Goal: Information Seeking & Learning: Learn about a topic

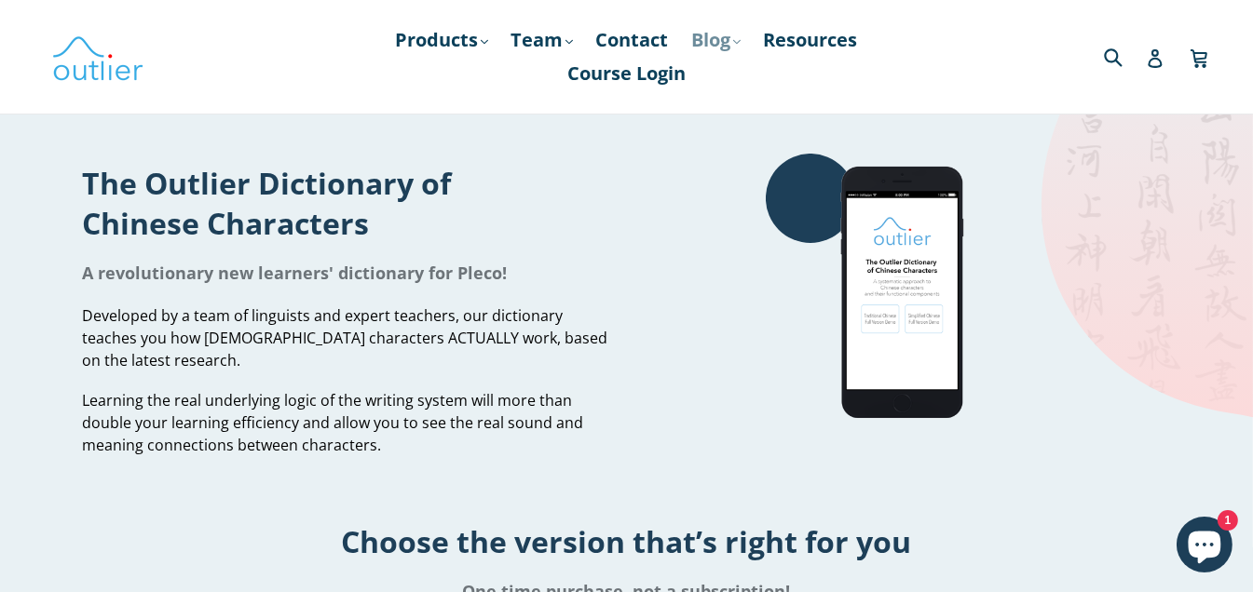
click at [734, 47] on link "Blog .cls-1{fill:#231f20} expand" at bounding box center [716, 40] width 67 height 34
click at [776, 36] on link "Resources" at bounding box center [810, 40] width 113 height 34
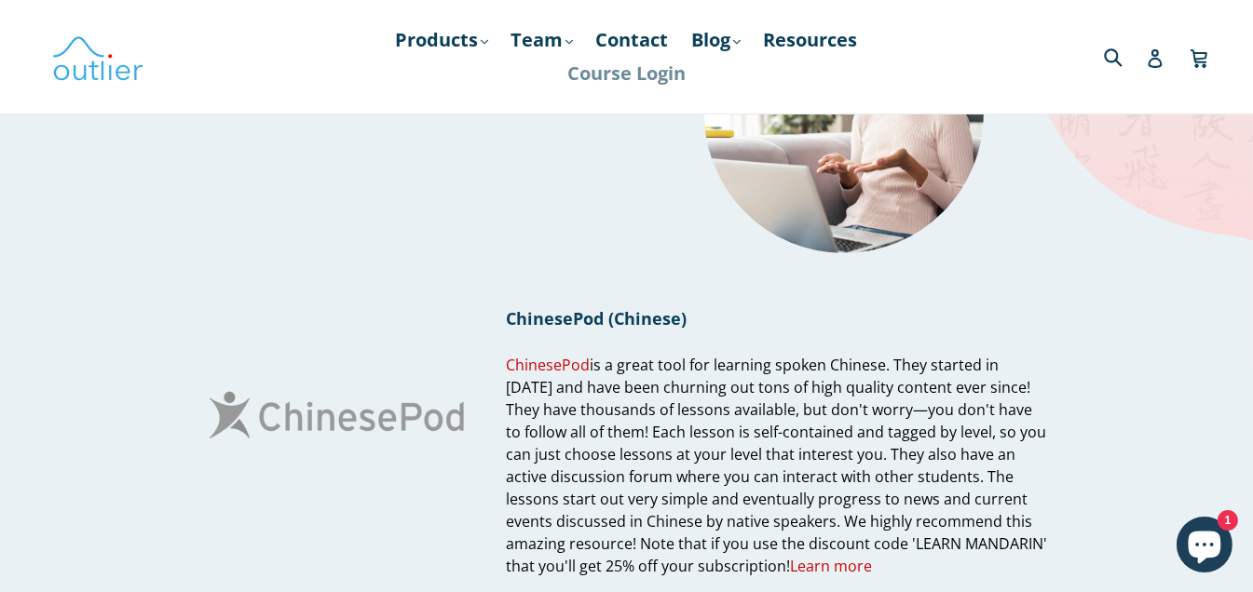
scroll to position [186, 0]
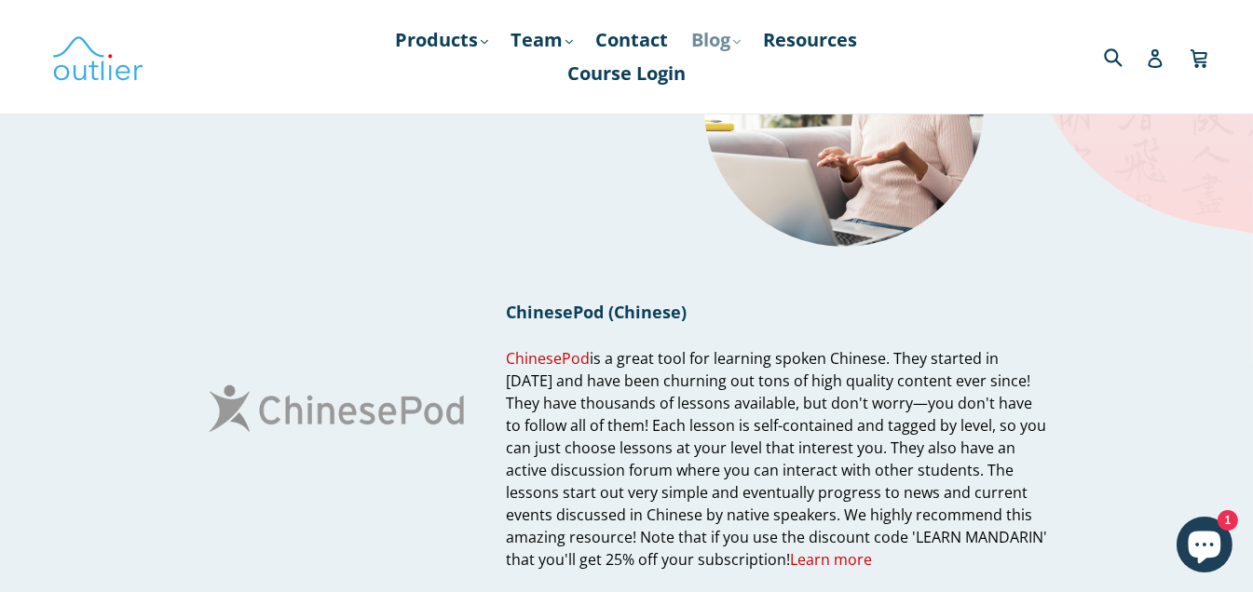
click at [709, 42] on link "Blog .cls-1{fill:#231f20} expand" at bounding box center [716, 40] width 67 height 34
click at [722, 87] on link "Chinese" at bounding box center [754, 90] width 113 height 35
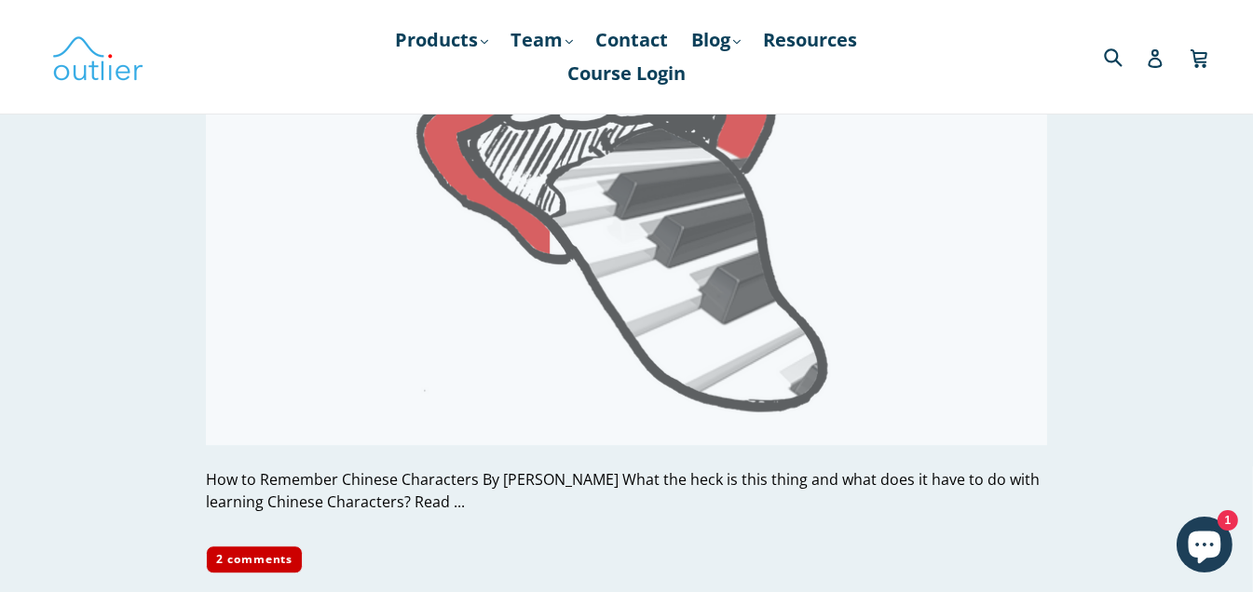
scroll to position [6797, 0]
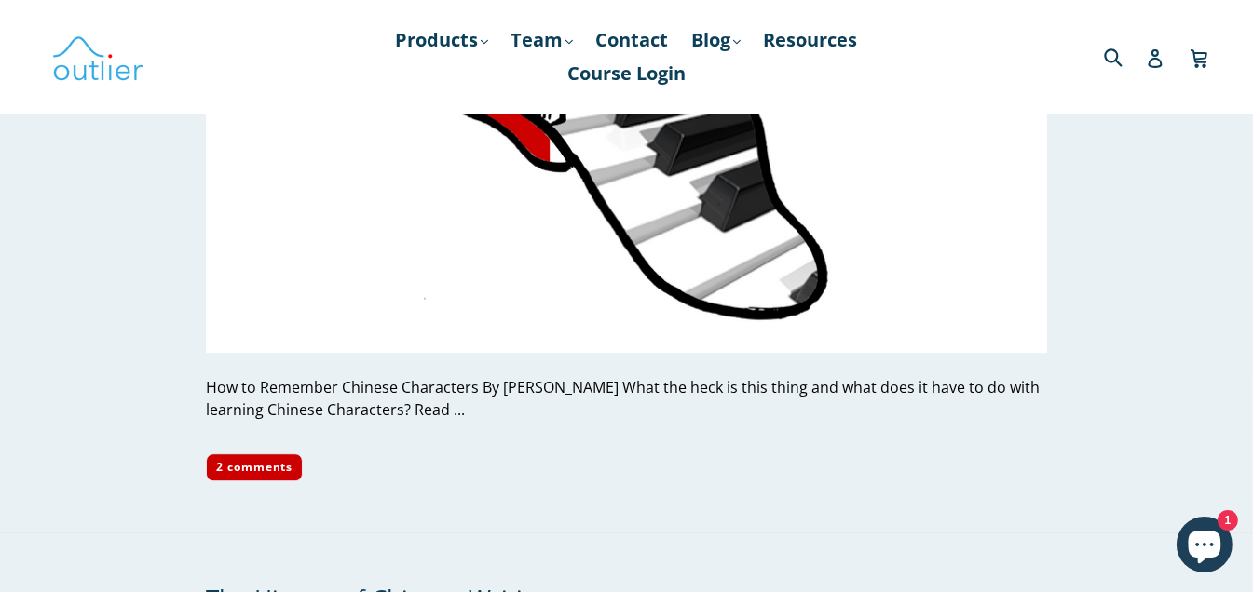
click at [702, 376] on div "How to Remember Chinese Characters By Ash Henson What the heck is this thing an…" at bounding box center [626, 398] width 841 height 45
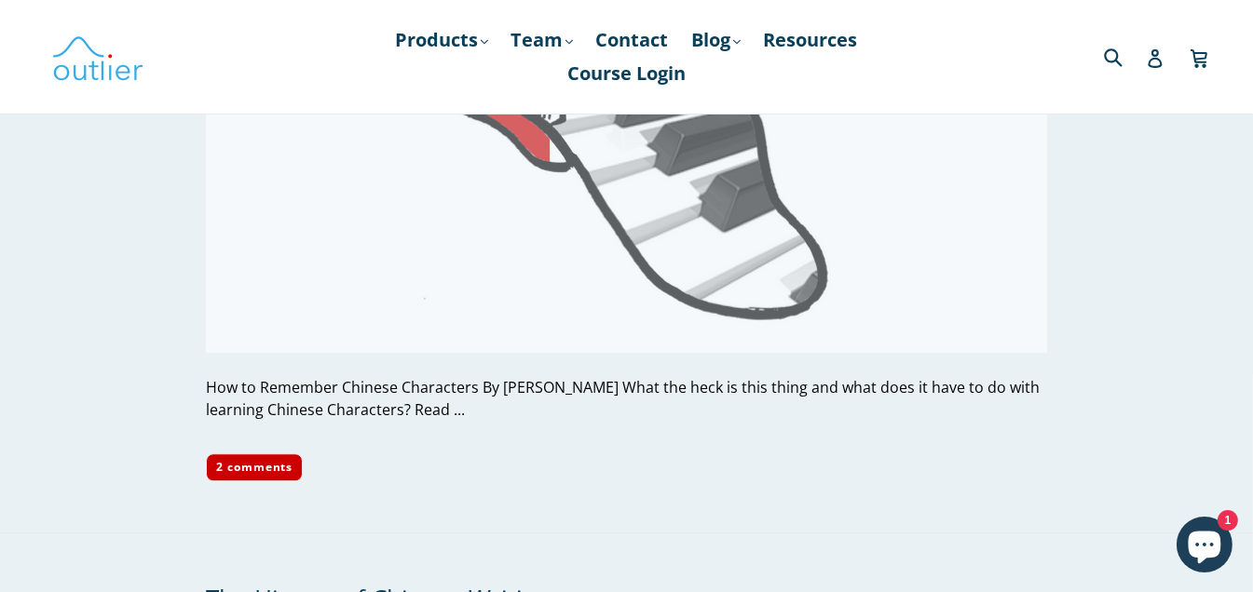
click at [698, 282] on img at bounding box center [626, 116] width 841 height 473
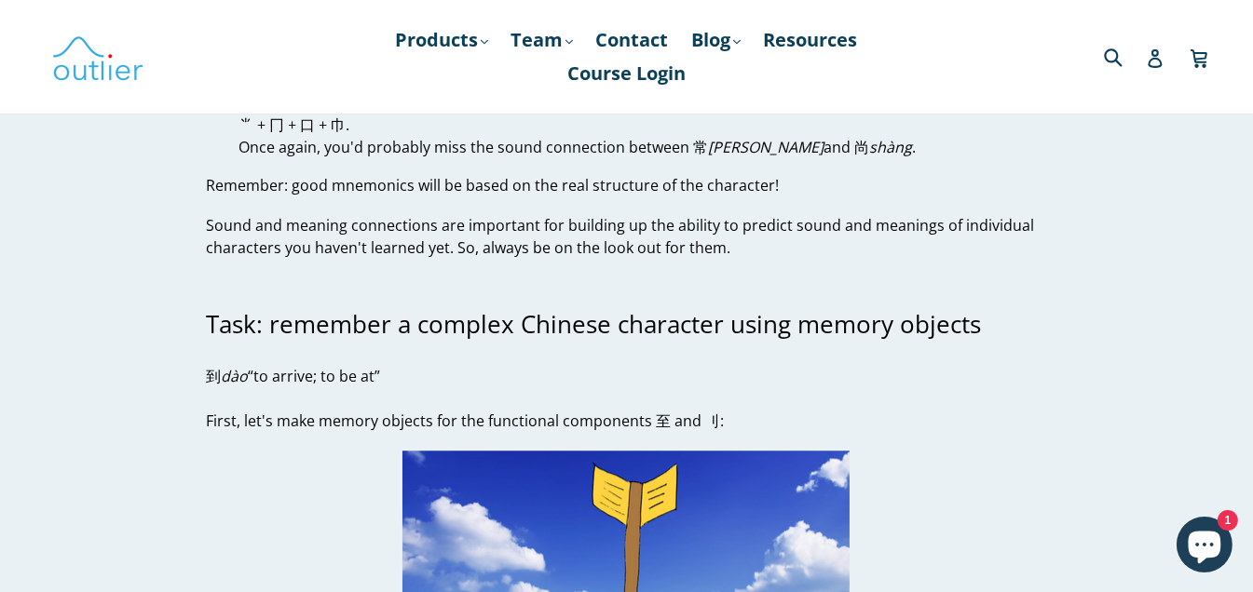
scroll to position [6797, 0]
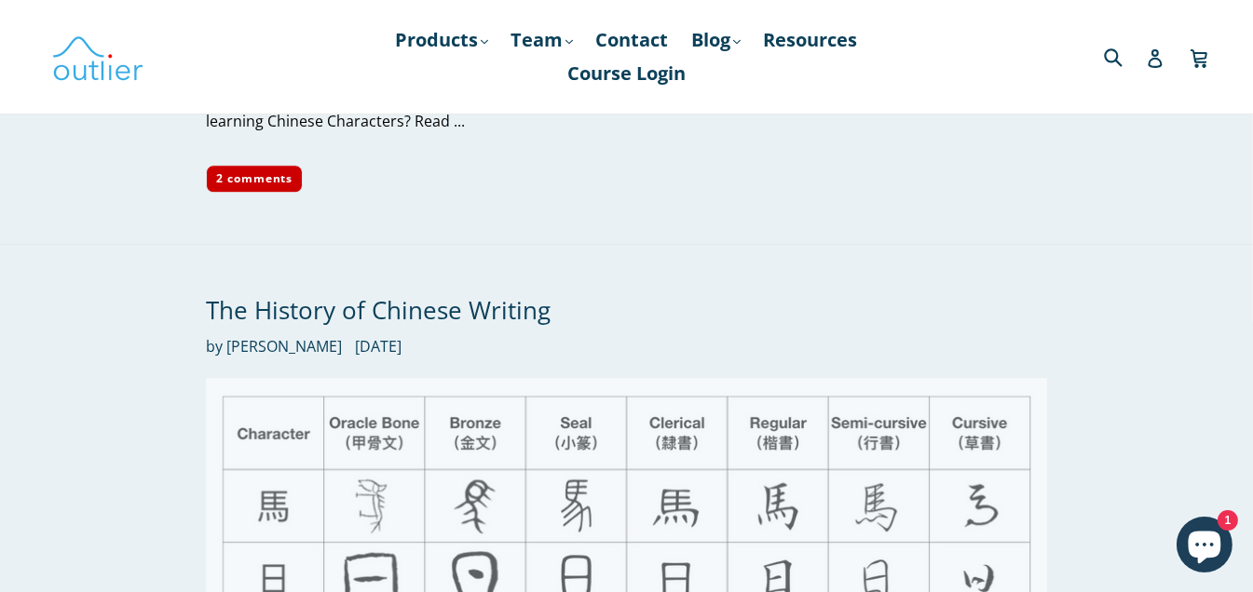
scroll to position [7078, 0]
